Goal: Check status: Check status

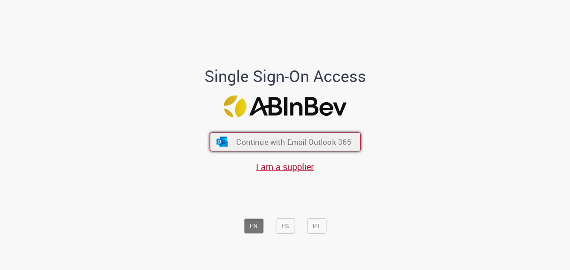
click at [266, 144] on span "Continue with Email Outlook 365" at bounding box center [293, 141] width 115 height 10
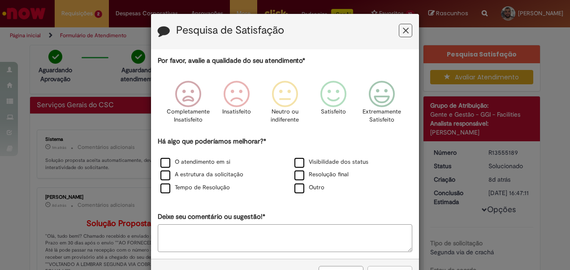
click at [403, 29] on icon "Feedback" at bounding box center [406, 30] width 6 height 9
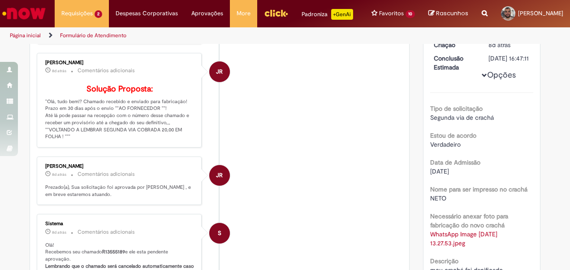
scroll to position [134, 0]
drag, startPoint x: 52, startPoint y: 138, endPoint x: 178, endPoint y: 159, distance: 127.3
click at [178, 140] on p "Solução Proposta: "Olá, tudo bem!? Chamado recebido e enviado para fabricação! …" at bounding box center [119, 113] width 149 height 56
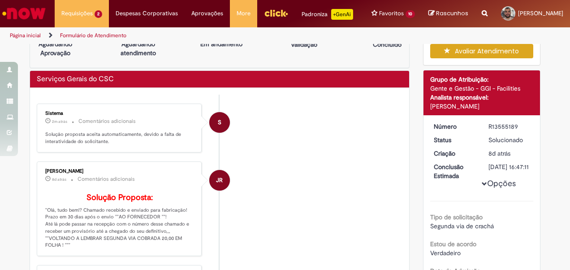
scroll to position [0, 0]
